Goal: Task Accomplishment & Management: Manage account settings

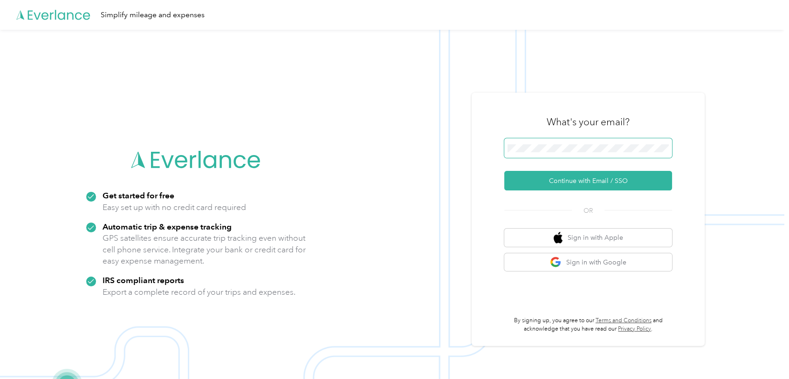
click at [517, 143] on span at bounding box center [588, 148] width 168 height 20
click at [584, 183] on button "Continue with Email / SSO" at bounding box center [588, 181] width 168 height 20
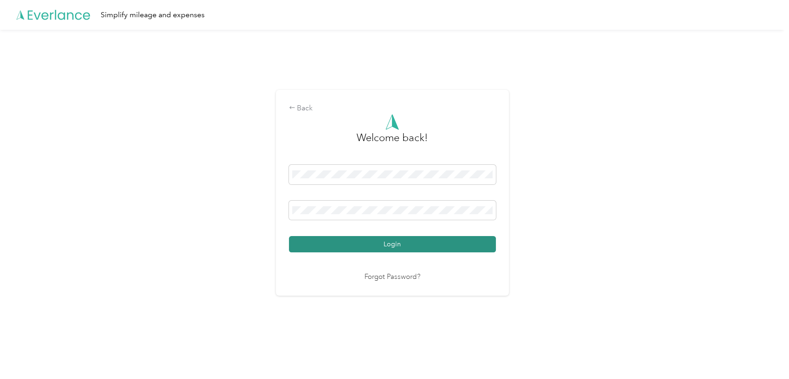
click at [406, 246] on button "Login" at bounding box center [392, 244] width 207 height 16
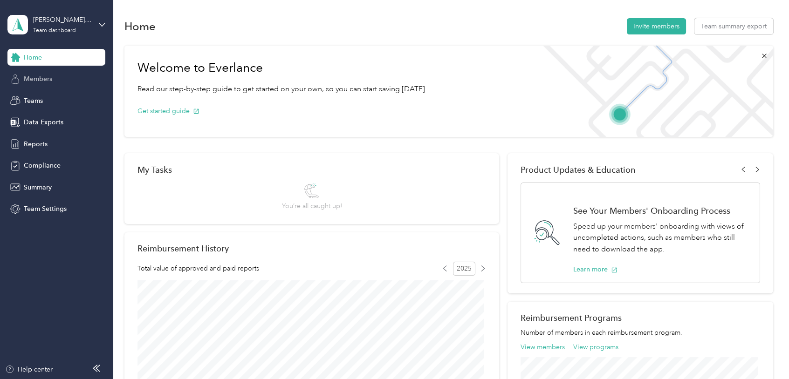
click at [41, 77] on span "Members" at bounding box center [38, 79] width 28 height 10
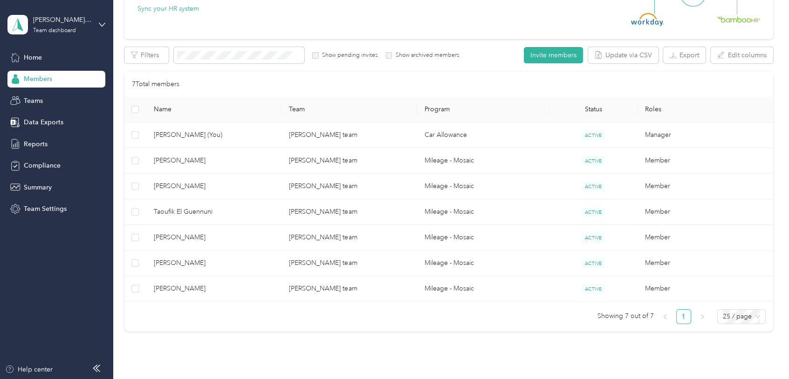
scroll to position [131, 0]
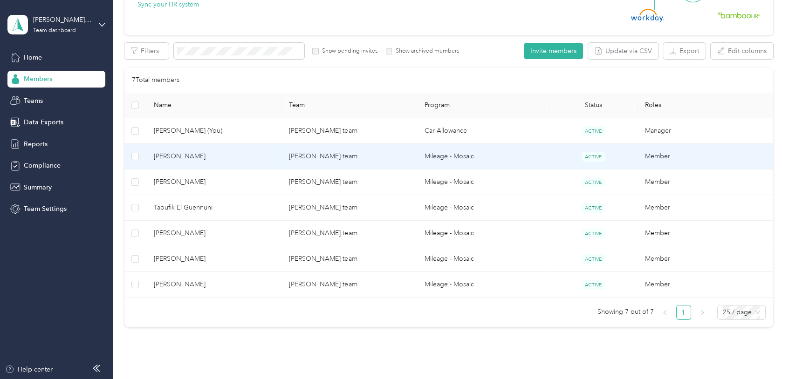
click at [177, 156] on span "[PERSON_NAME]" at bounding box center [214, 156] width 121 height 10
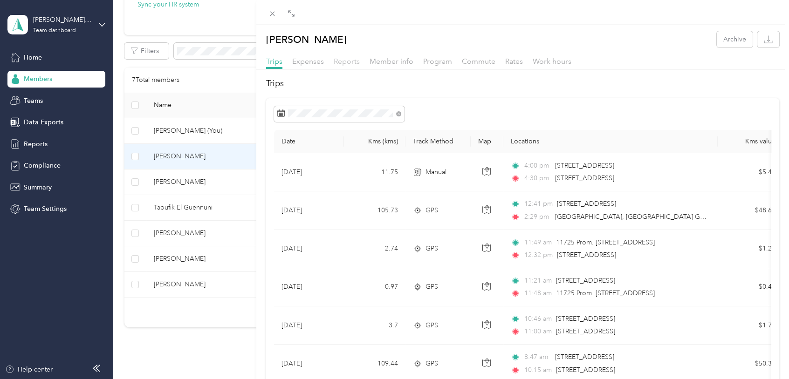
click at [352, 62] on span "Reports" at bounding box center [346, 61] width 26 height 9
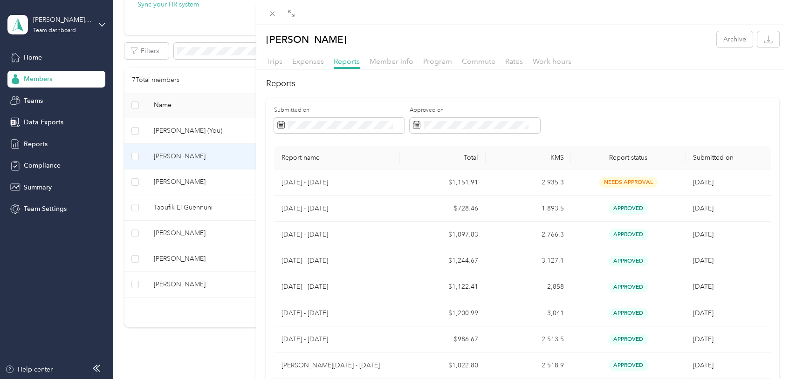
click at [189, 181] on div "[PERSON_NAME] Archive Trips Expenses Reports Member info Program Commute Rates …" at bounding box center [394, 189] width 789 height 379
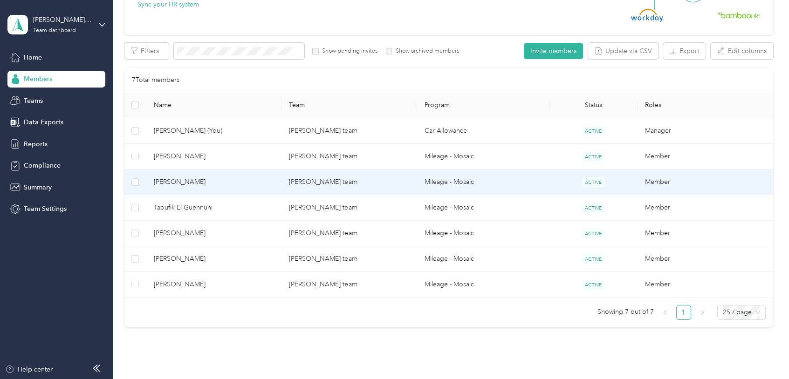
click at [189, 181] on span "[PERSON_NAME]" at bounding box center [214, 182] width 121 height 10
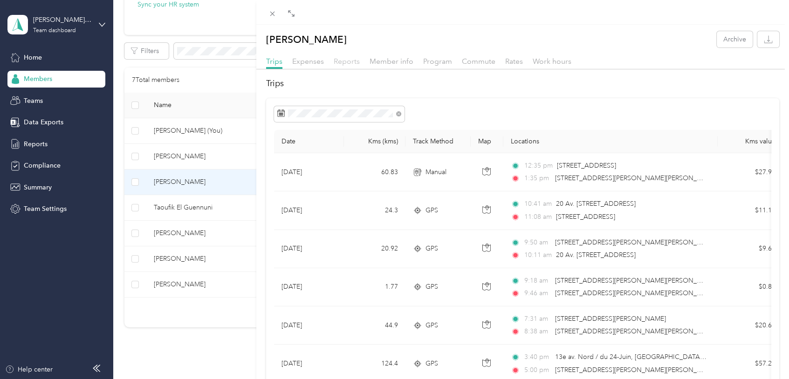
click at [352, 60] on span "Reports" at bounding box center [346, 61] width 26 height 9
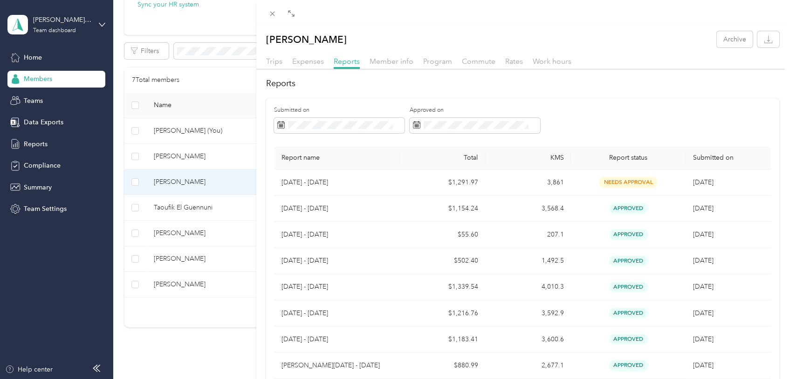
click at [195, 204] on div "[PERSON_NAME] Cruz Archive Trips Expenses Reports Member info Program Commute R…" at bounding box center [394, 189] width 789 height 379
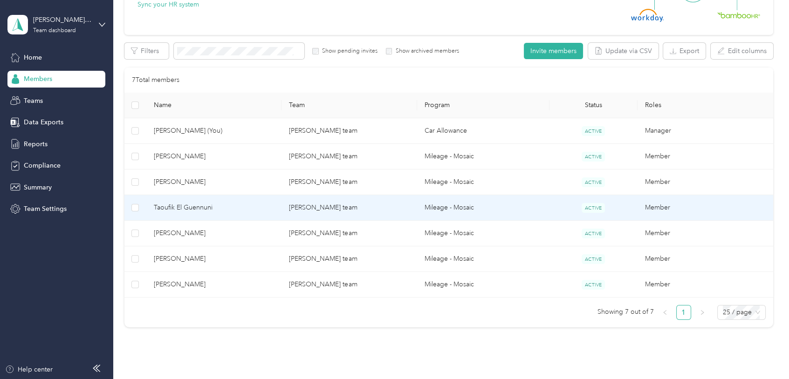
click at [195, 205] on span "Taoufik El Guennuni" at bounding box center [214, 208] width 121 height 10
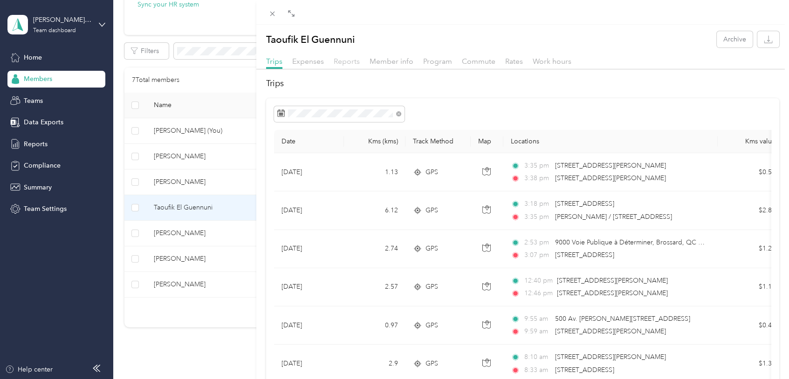
click at [349, 60] on span "Reports" at bounding box center [346, 61] width 26 height 9
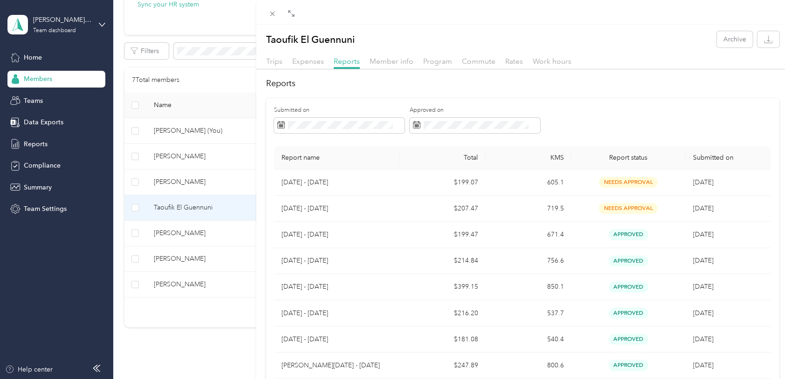
click at [202, 232] on div "Taoufik El Guennuni Archive Trips Expenses Reports Member info Program Commute …" at bounding box center [394, 189] width 789 height 379
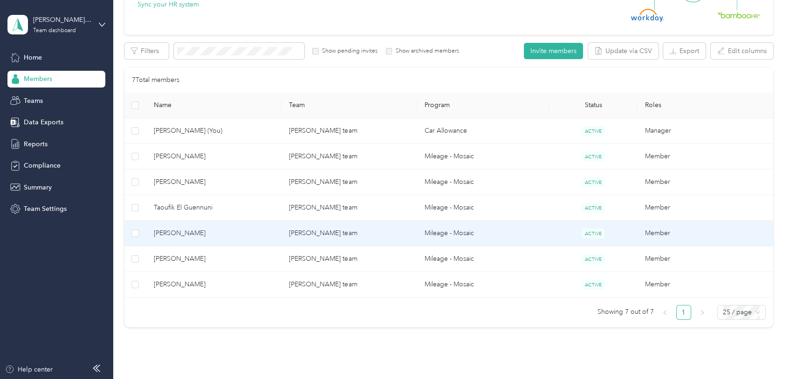
click at [202, 232] on span "[PERSON_NAME]" at bounding box center [214, 233] width 121 height 10
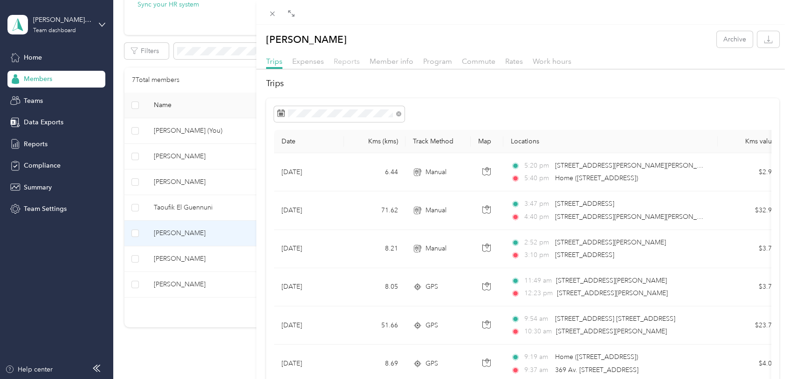
click at [344, 59] on span "Reports" at bounding box center [346, 61] width 26 height 9
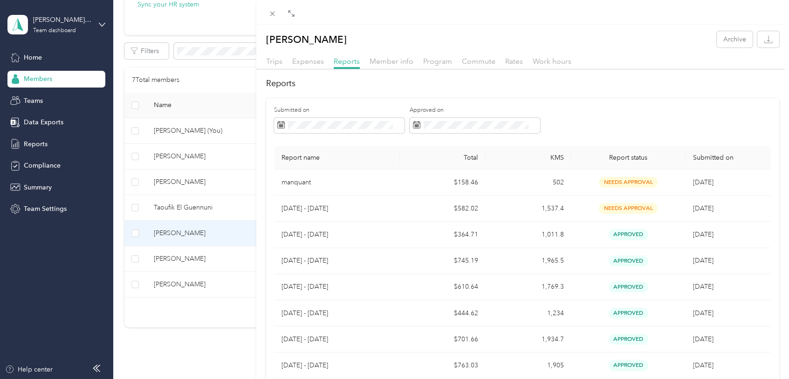
click at [191, 258] on div "[PERSON_NAME] Archive Trips Expenses Reports Member info Program Commute Rates …" at bounding box center [394, 189] width 789 height 379
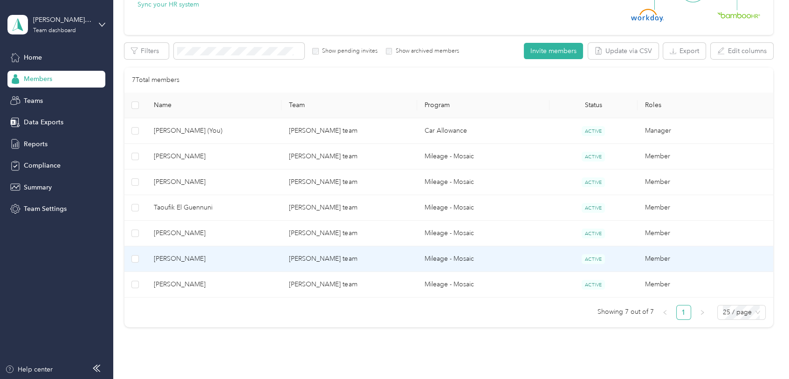
click at [192, 258] on span "[PERSON_NAME]" at bounding box center [214, 259] width 121 height 10
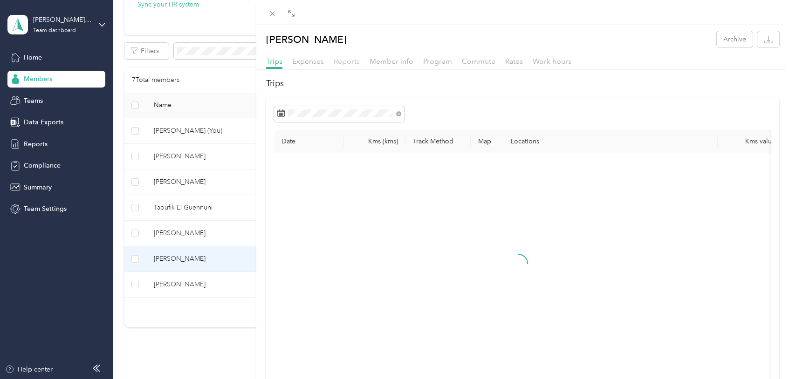
click at [345, 62] on span "Reports" at bounding box center [346, 61] width 26 height 9
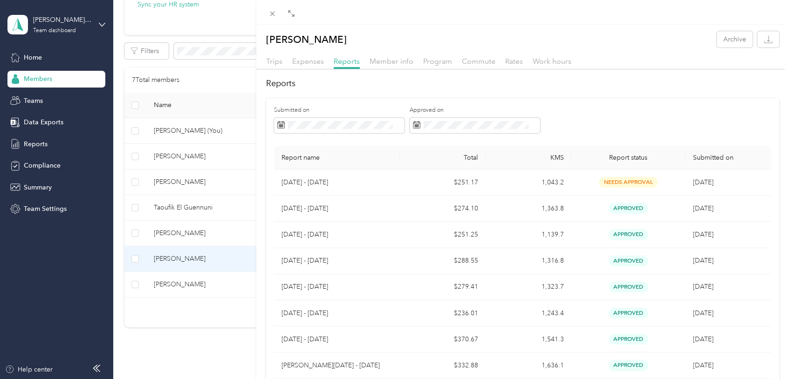
click at [181, 283] on div "[PERSON_NAME] Archive Trips Expenses Reports Member info Program Commute Rates …" at bounding box center [394, 189] width 789 height 379
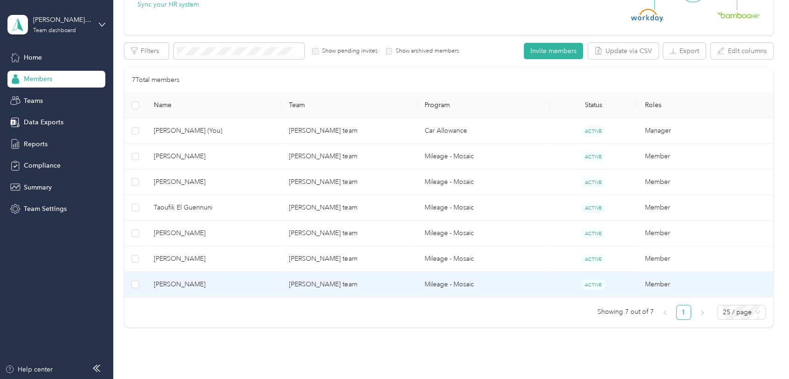
click at [181, 283] on span "[PERSON_NAME]" at bounding box center [214, 284] width 121 height 10
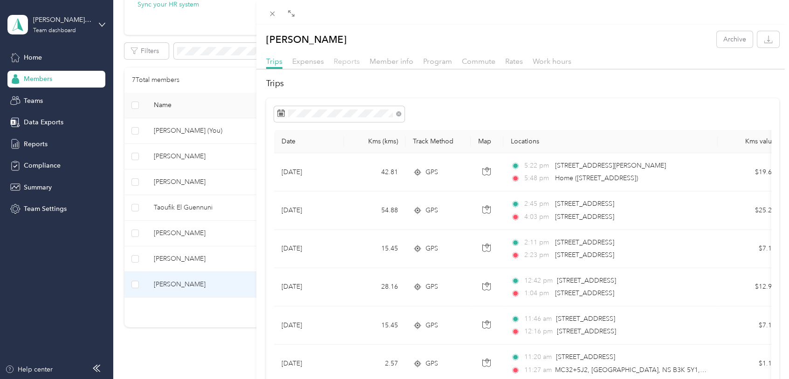
click at [345, 59] on span "Reports" at bounding box center [346, 61] width 26 height 9
